Goal: Find specific page/section: Find specific page/section

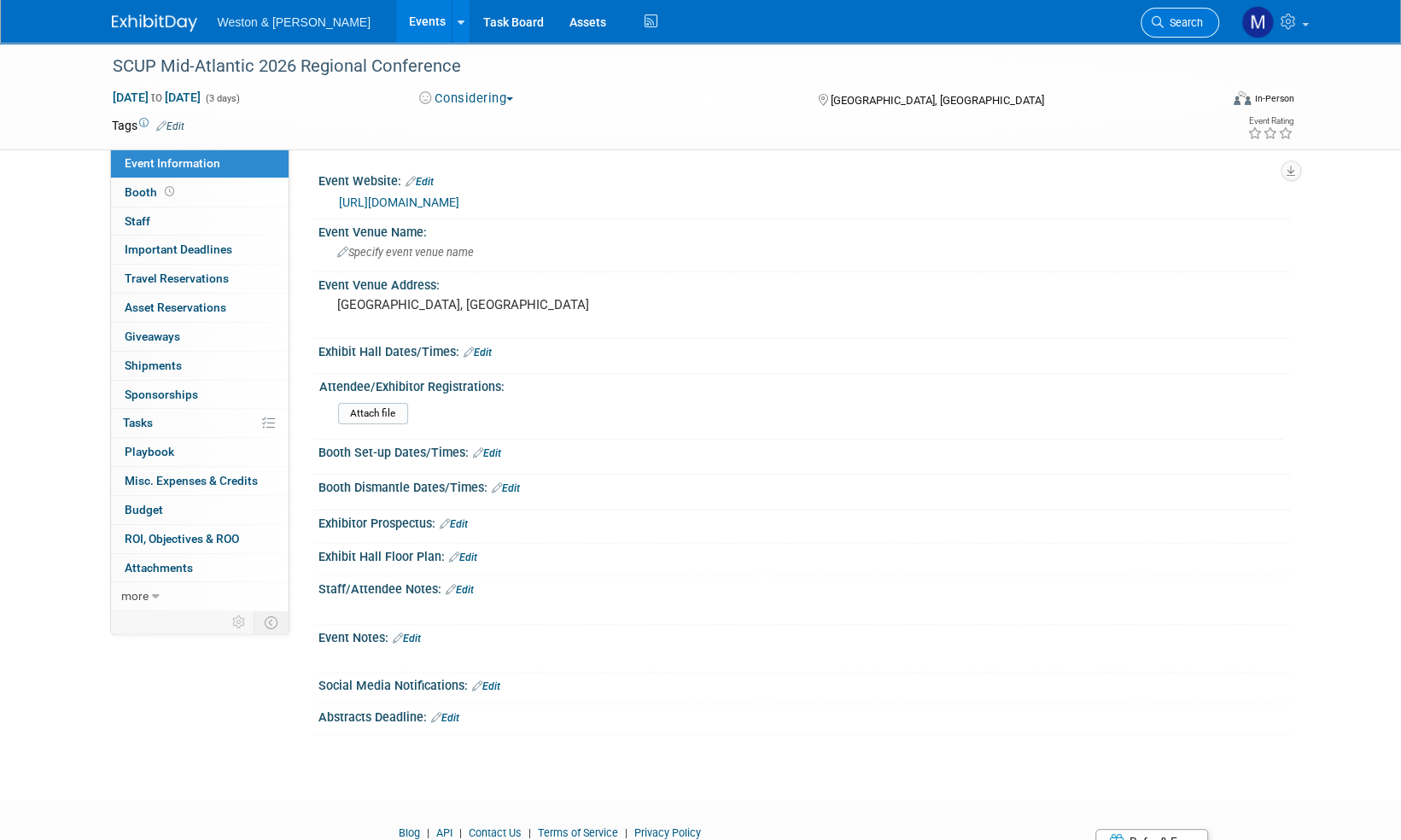
click at [1193, 22] on span "Search" at bounding box center [1182, 22] width 39 height 13
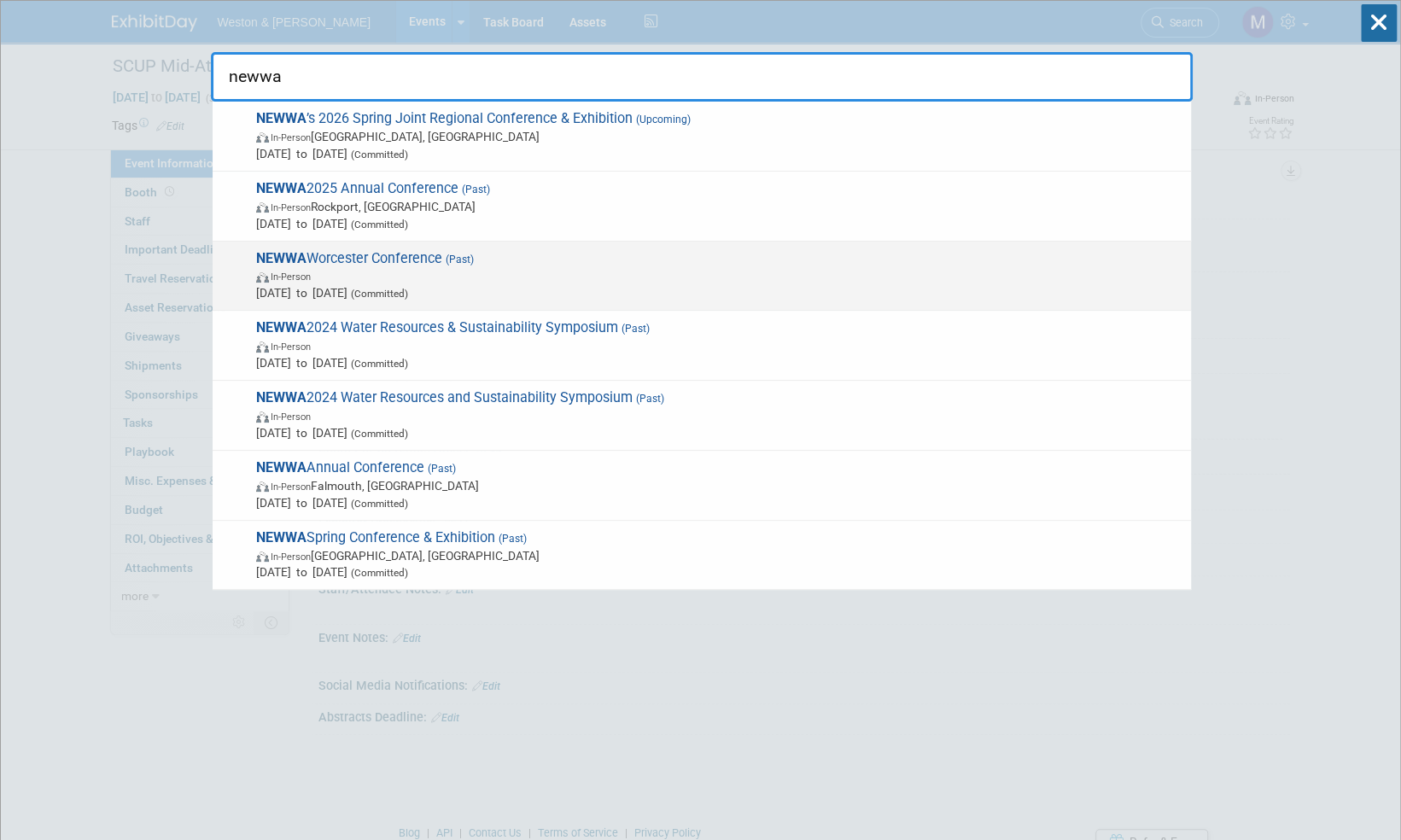
type input "newwa"
click at [403, 259] on span "NEWWA Worcester Conference (Past) In-Person [DATE] to [DATE] (Committed)" at bounding box center [716, 275] width 931 height 52
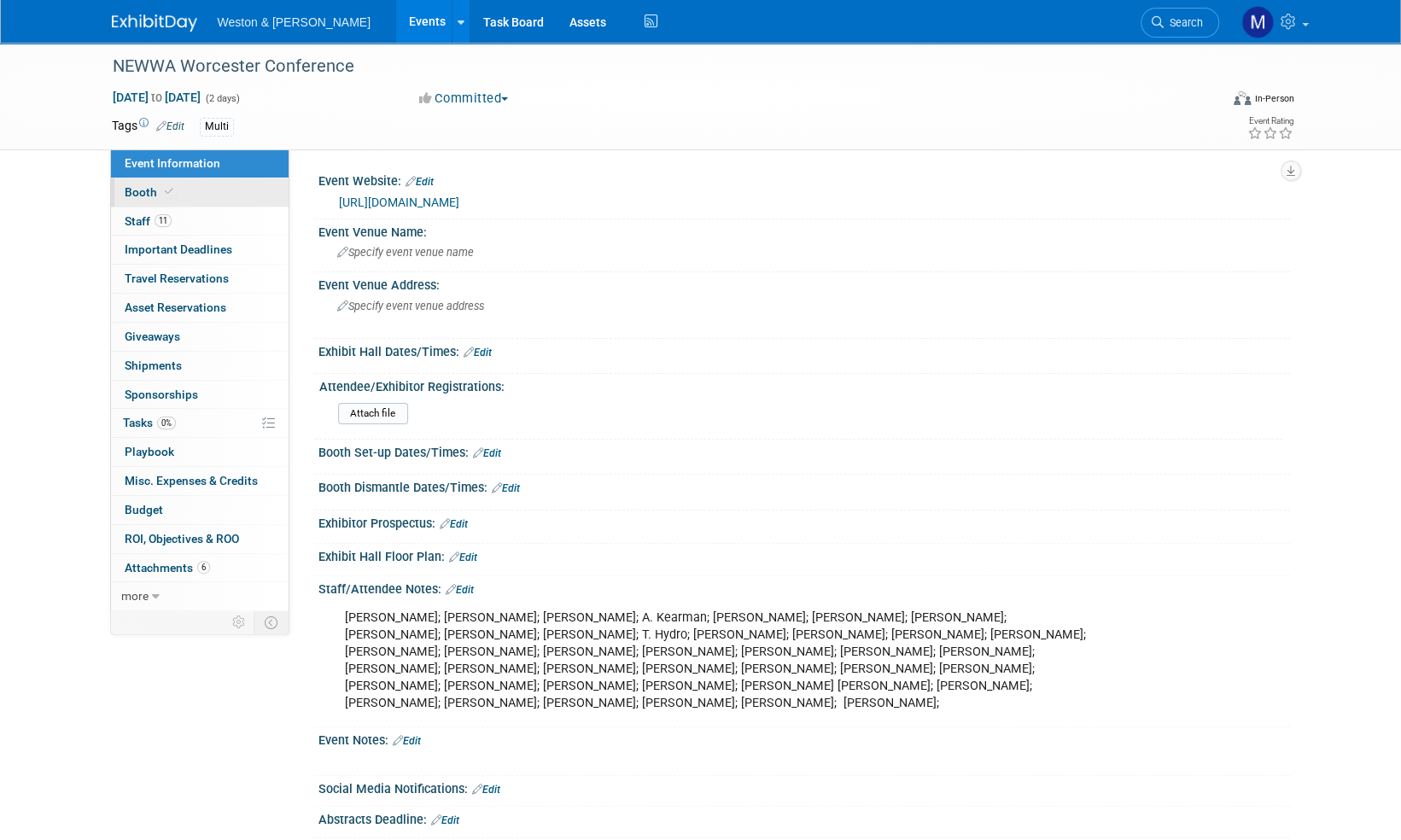
click at [146, 194] on span "Booth" at bounding box center [150, 192] width 52 height 14
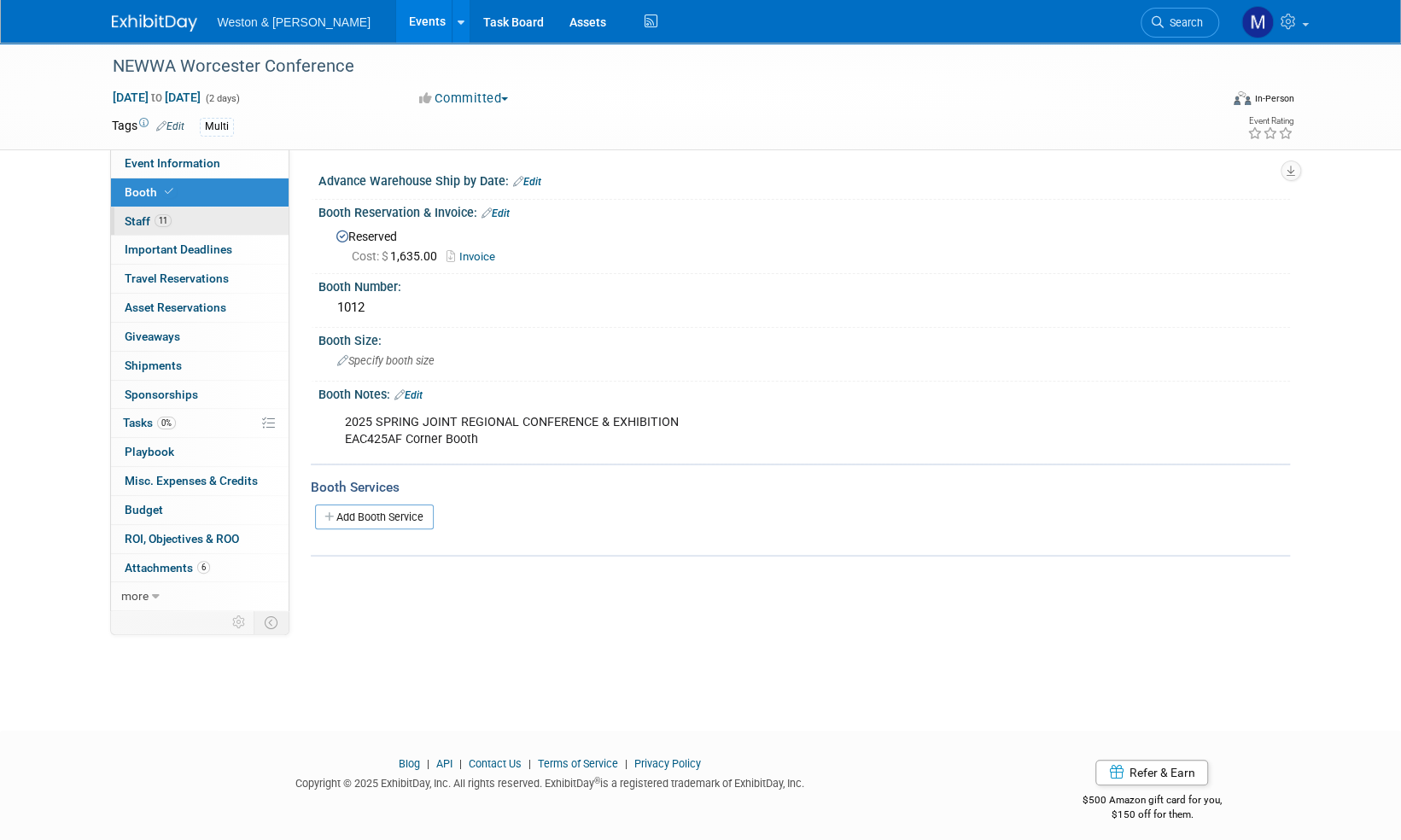
click at [142, 221] on span "Staff 11" at bounding box center [148, 221] width 47 height 14
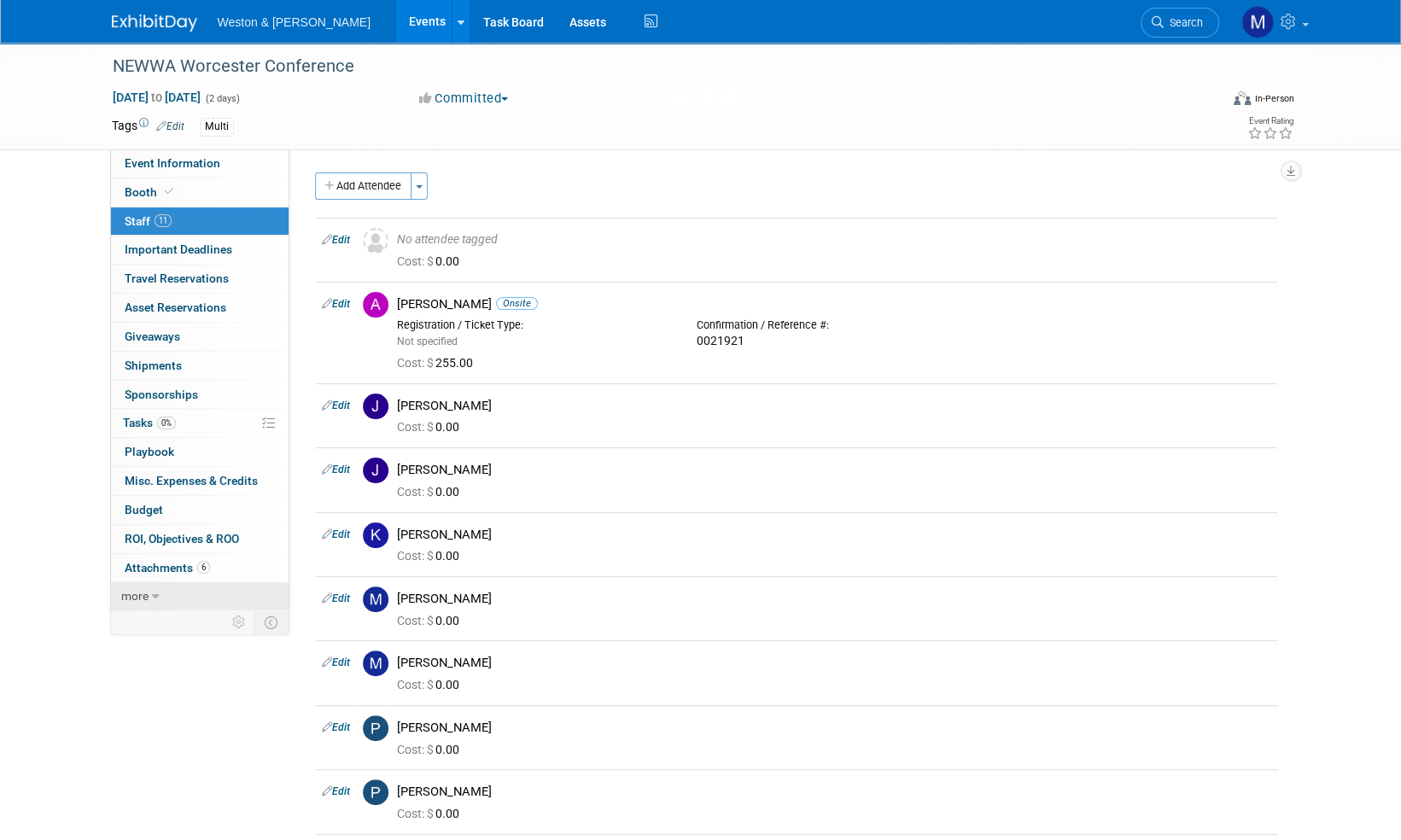
click at [129, 599] on span "more" at bounding box center [135, 596] width 27 height 14
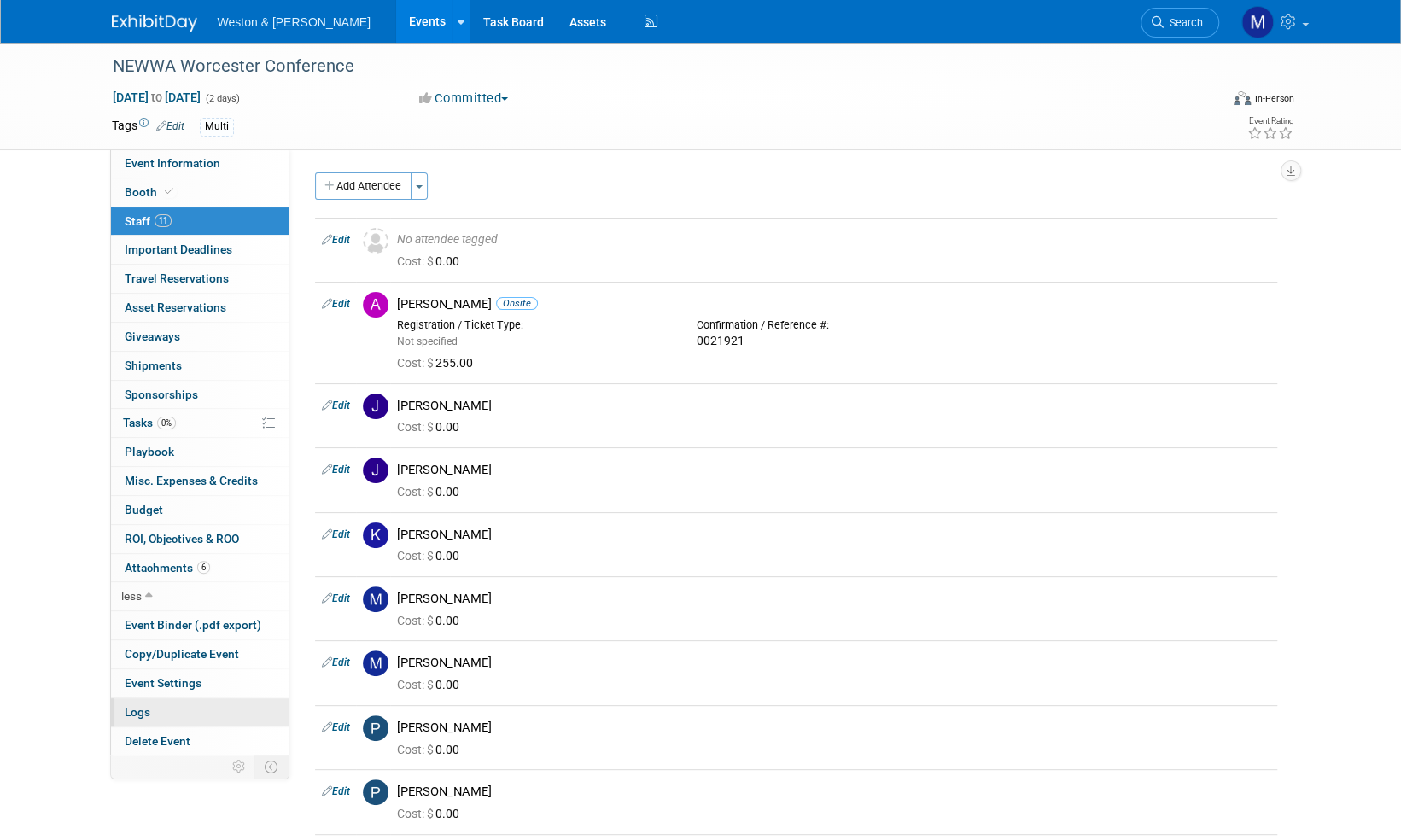
click at [138, 707] on span "Logs" at bounding box center [138, 712] width 25 height 14
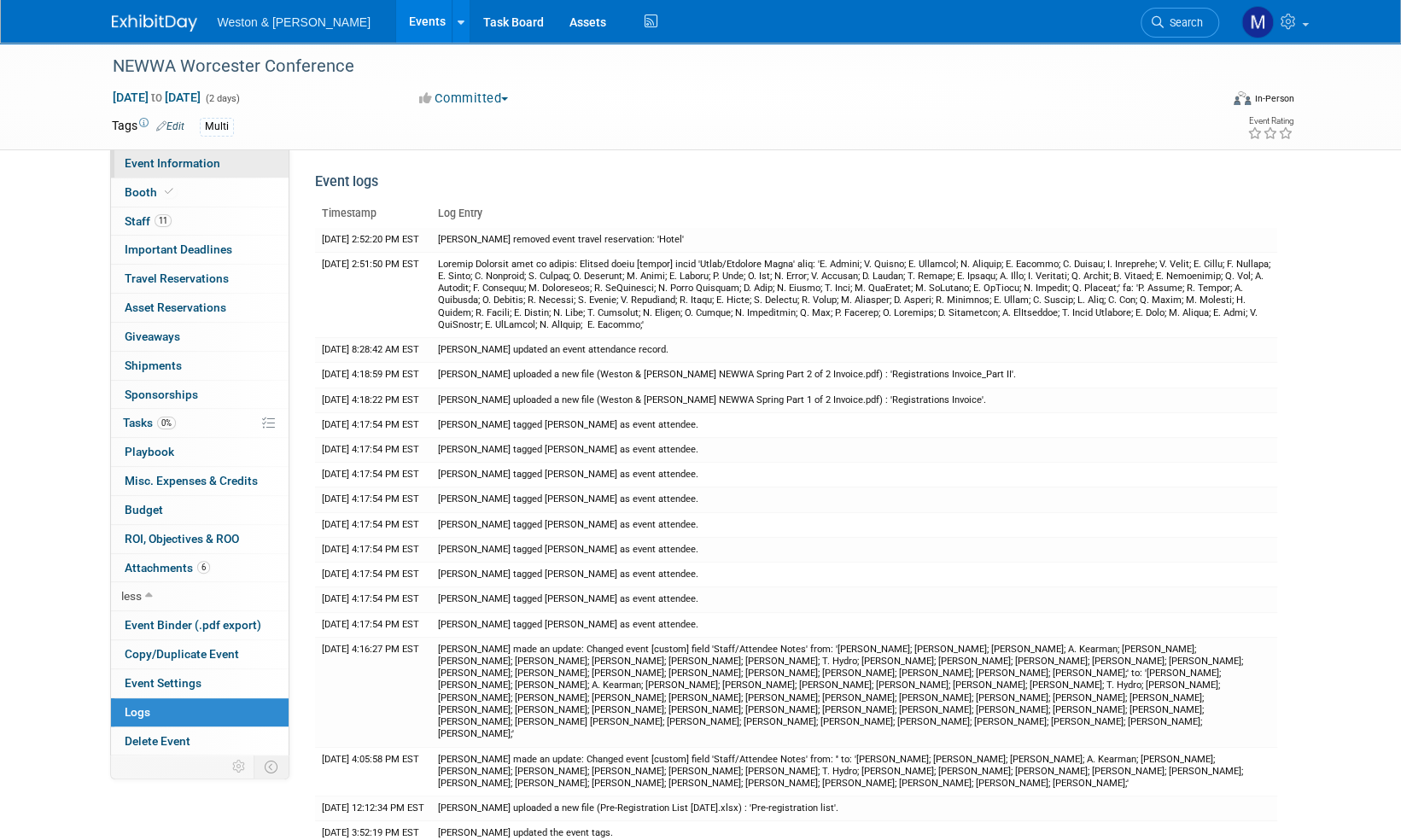
click at [163, 162] on span "Event Information" at bounding box center [173, 163] width 96 height 14
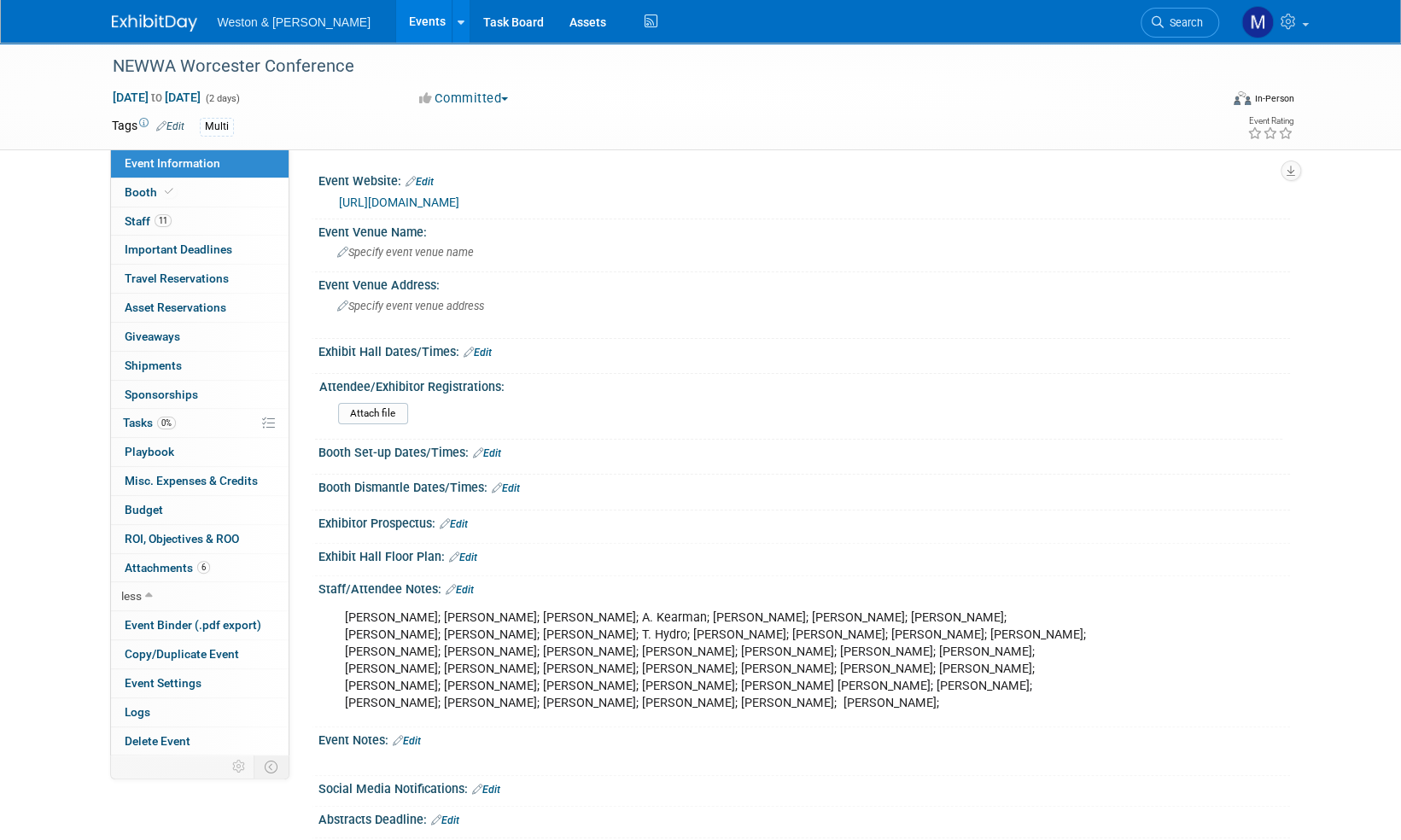
click at [159, 24] on img at bounding box center [154, 22] width 85 height 17
